Goal: Find contact information: Find contact information

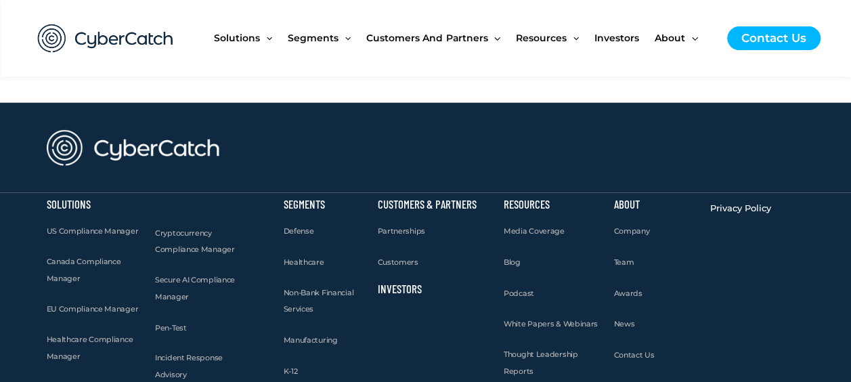
scroll to position [1354, 0]
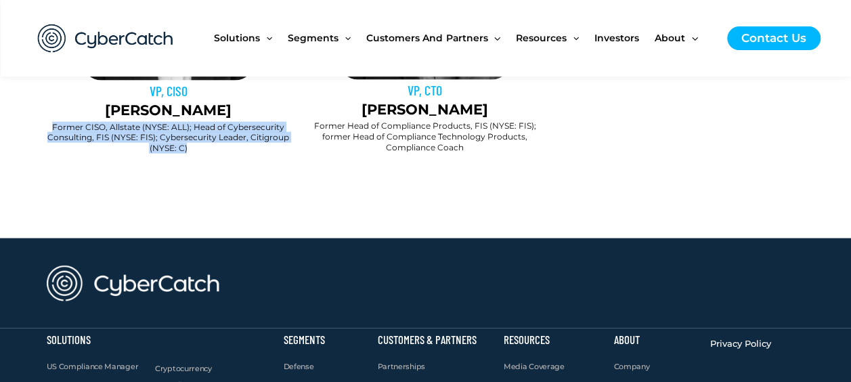
drag, startPoint x: 47, startPoint y: 230, endPoint x: 129, endPoint y: 348, distance: 143.5
click at [129, 154] on h2 "Former CISO, Allstate (NYSE: ALL); Head of Cybersecurity Consulting, FIS (NYSE:…" at bounding box center [169, 138] width 244 height 32
copy h2 "Former CISO, Allstate (NYSE: ALL); Head of Cybersecurity Consulting, FIS (NYSE:…"
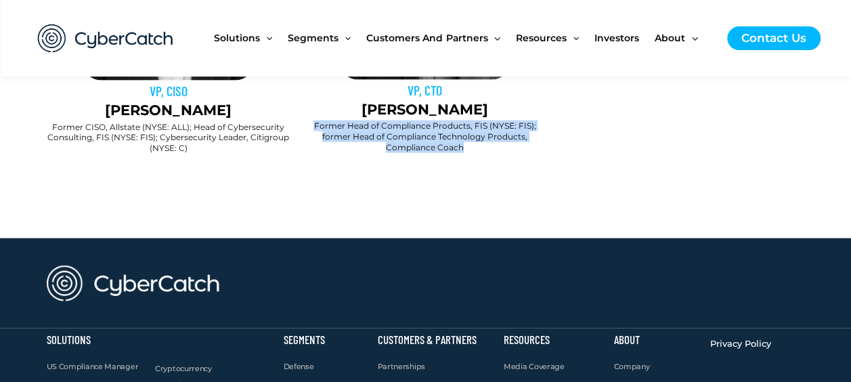
drag, startPoint x: 307, startPoint y: 229, endPoint x: 449, endPoint y: 341, distance: 180.8
click at [449, 152] on h2 "Former Head of Compliance Products, FIS (NYSE: FIS); former Head of Compliance …" at bounding box center [424, 137] width 242 height 32
copy h2 "Former Head of Compliance Products, FIS (NYSE: FIS); former Head of Compliance …"
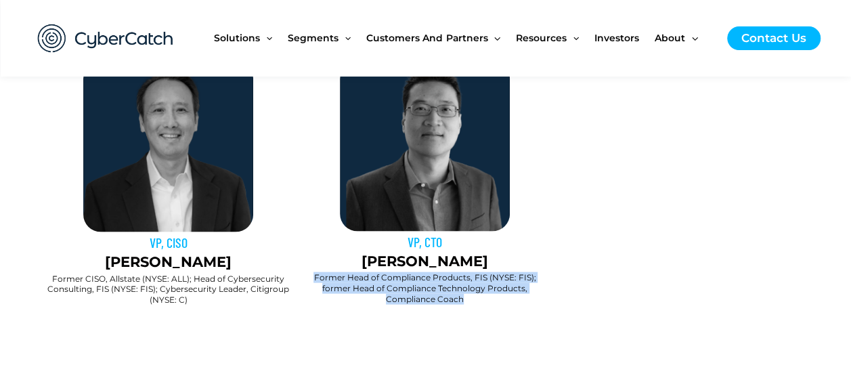
scroll to position [1286, 0]
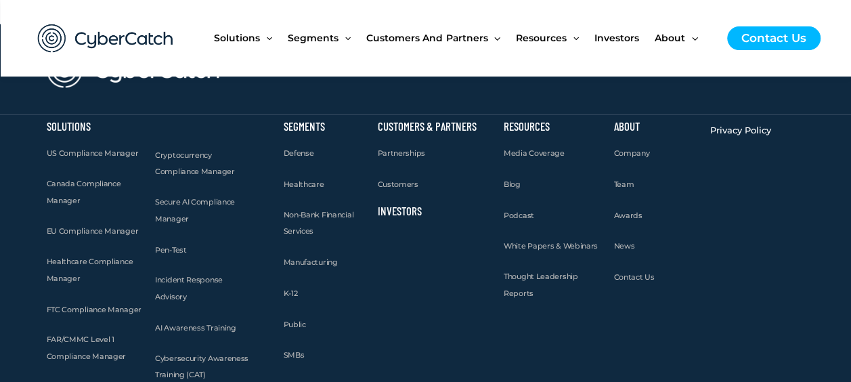
scroll to position [1943, 0]
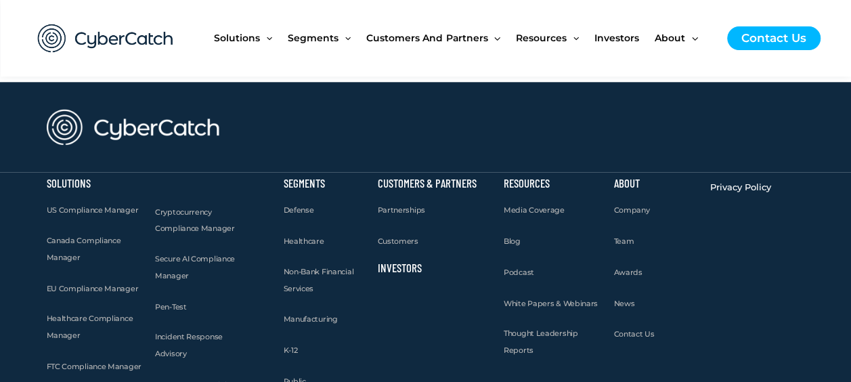
scroll to position [5958, 0]
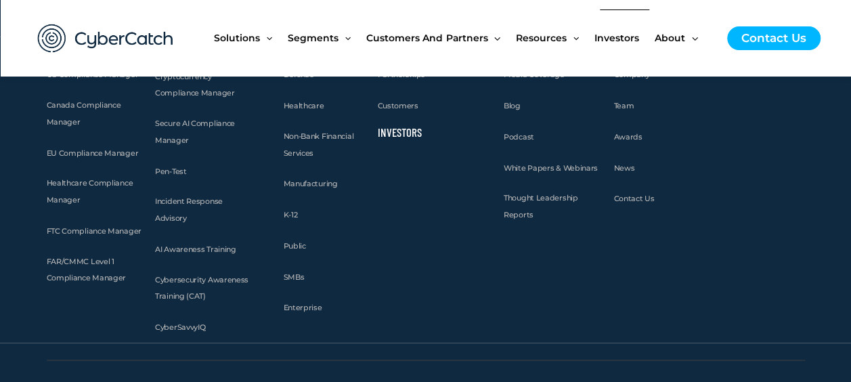
click at [615, 34] on span "Investors" at bounding box center [616, 37] width 45 height 57
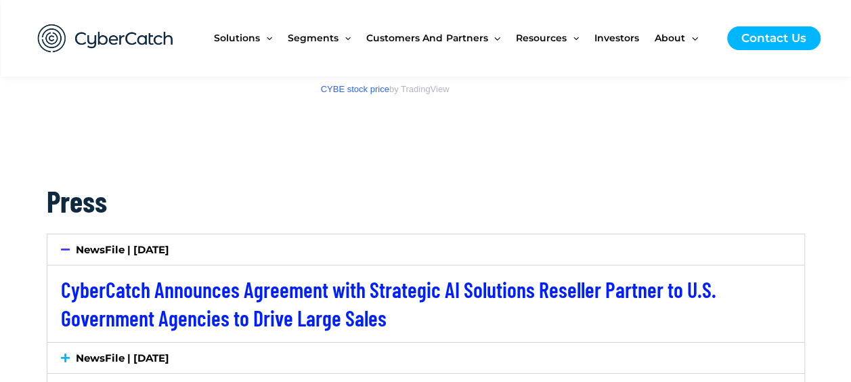
scroll to position [2234, 0]
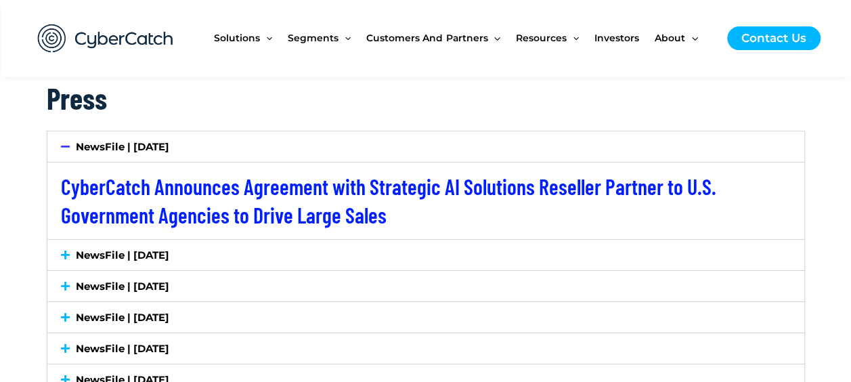
click at [65, 255] on icon at bounding box center [65, 255] width 9 height 10
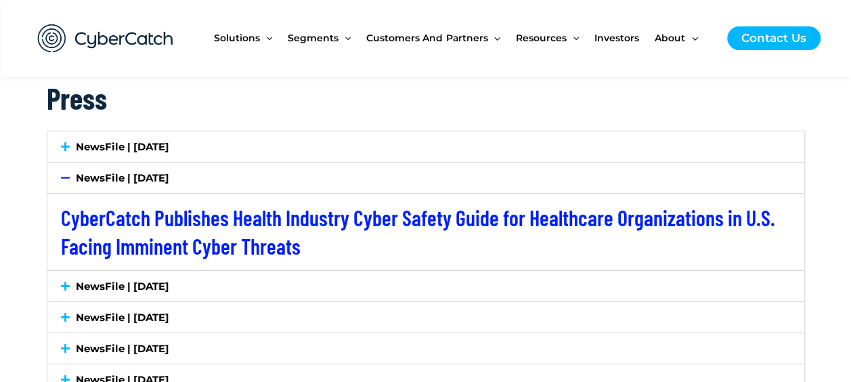
click at [63, 281] on icon at bounding box center [65, 286] width 9 height 10
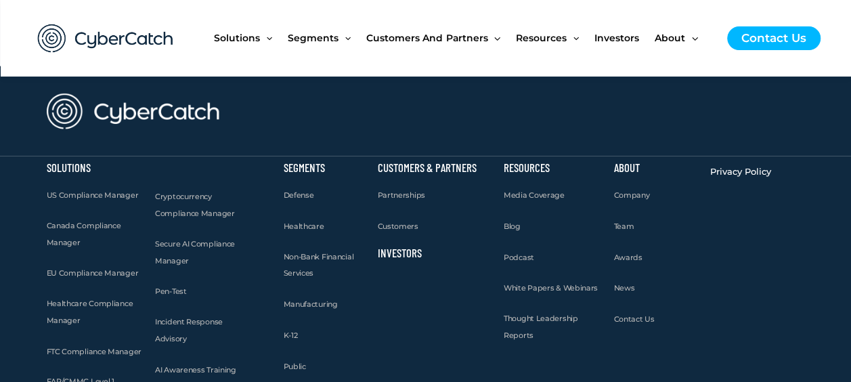
scroll to position [4130, 0]
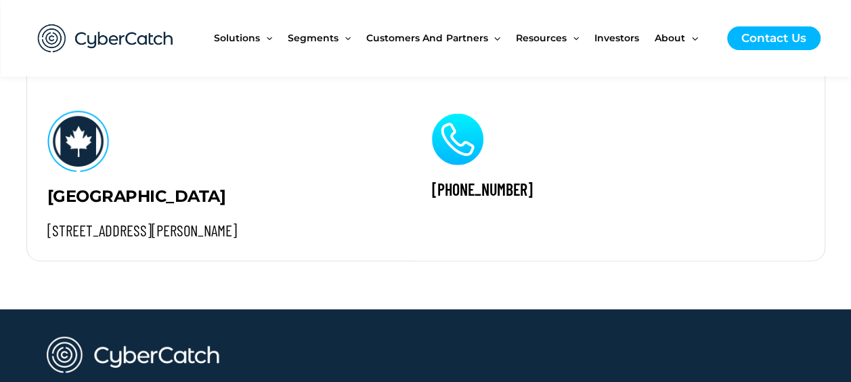
scroll to position [1334, 0]
